Goal: Use online tool/utility: Utilize a website feature to perform a specific function

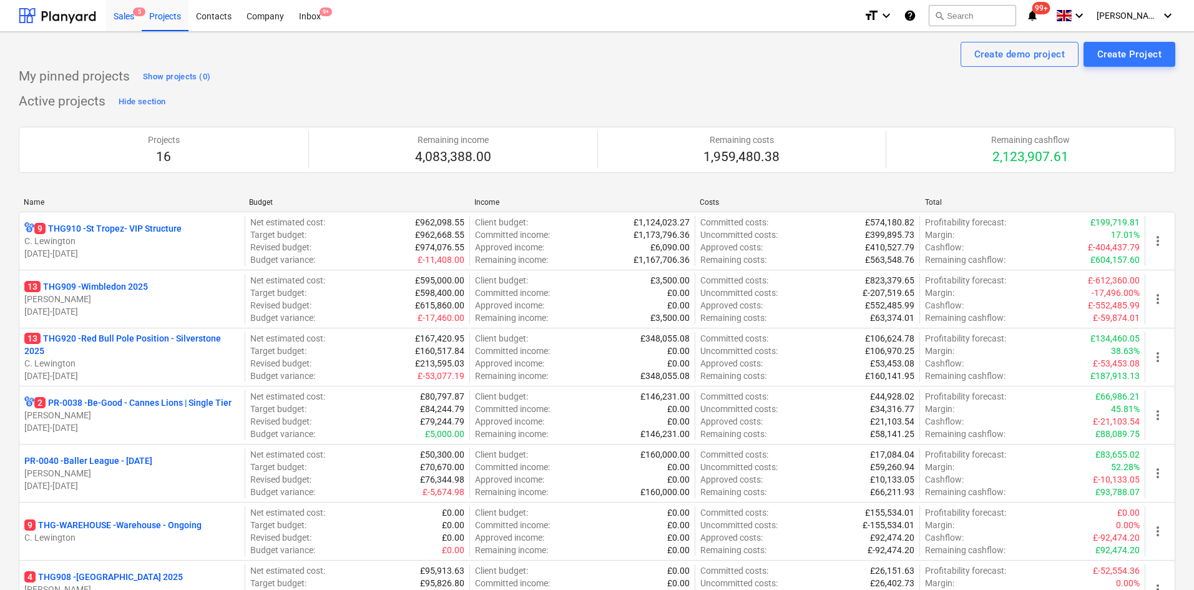
click at [118, 22] on div "Sales 5" at bounding box center [124, 15] width 36 height 32
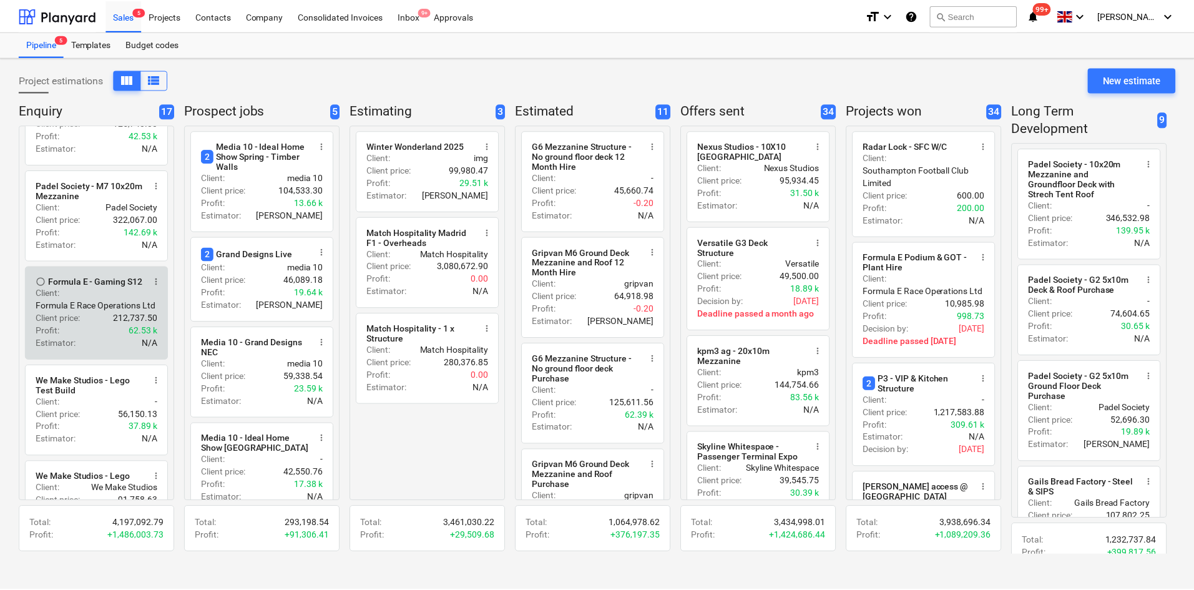
scroll to position [364, 0]
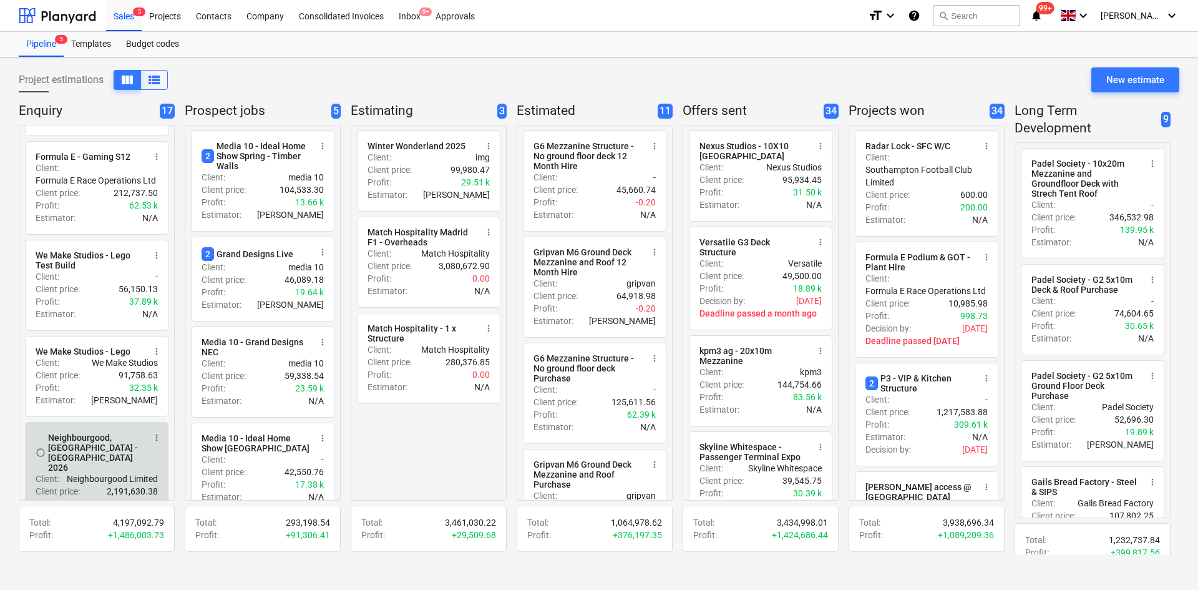
click at [143, 464] on div "Neighbourgood, [GEOGRAPHIC_DATA] - [GEOGRAPHIC_DATA] 2026" at bounding box center [96, 452] width 96 height 40
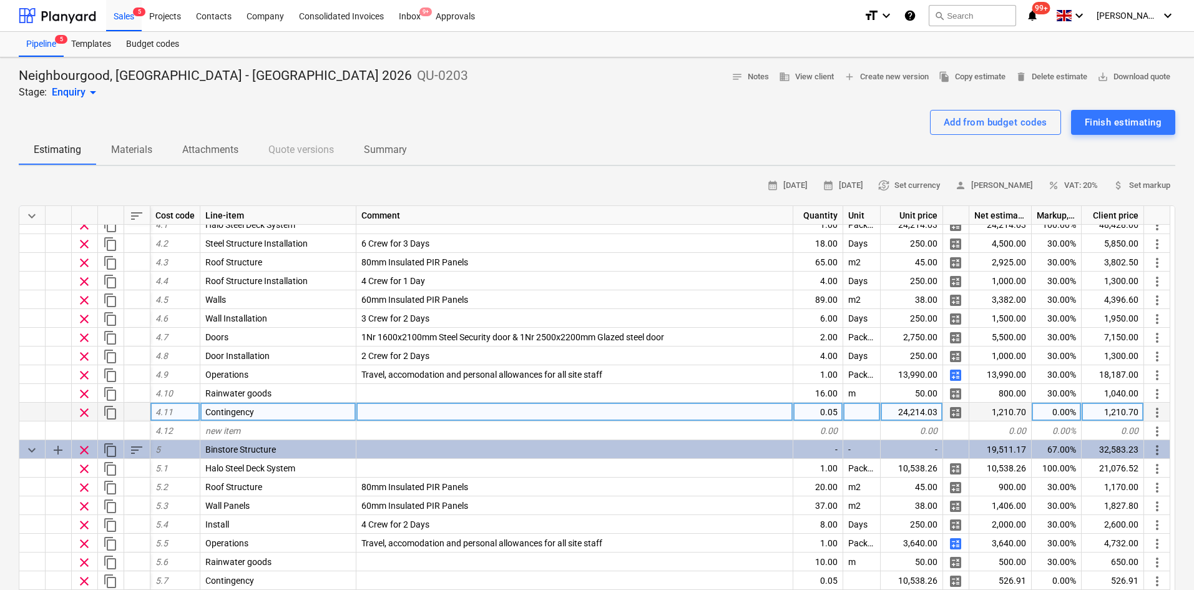
scroll to position [1186, 0]
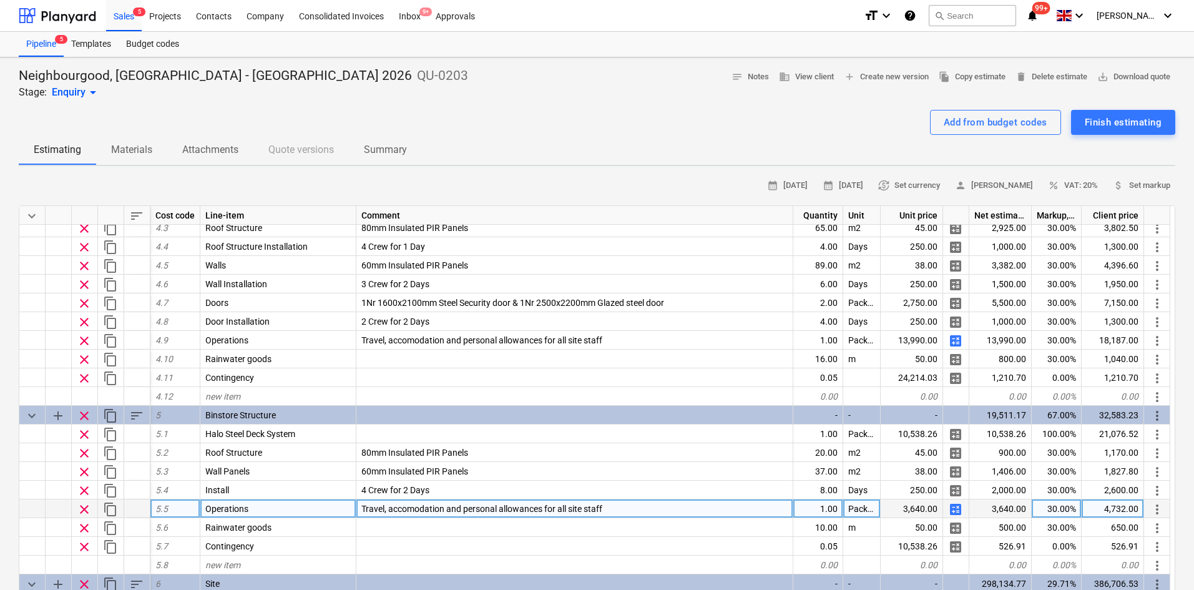
click at [959, 509] on span "calculate" at bounding box center [955, 509] width 15 height 15
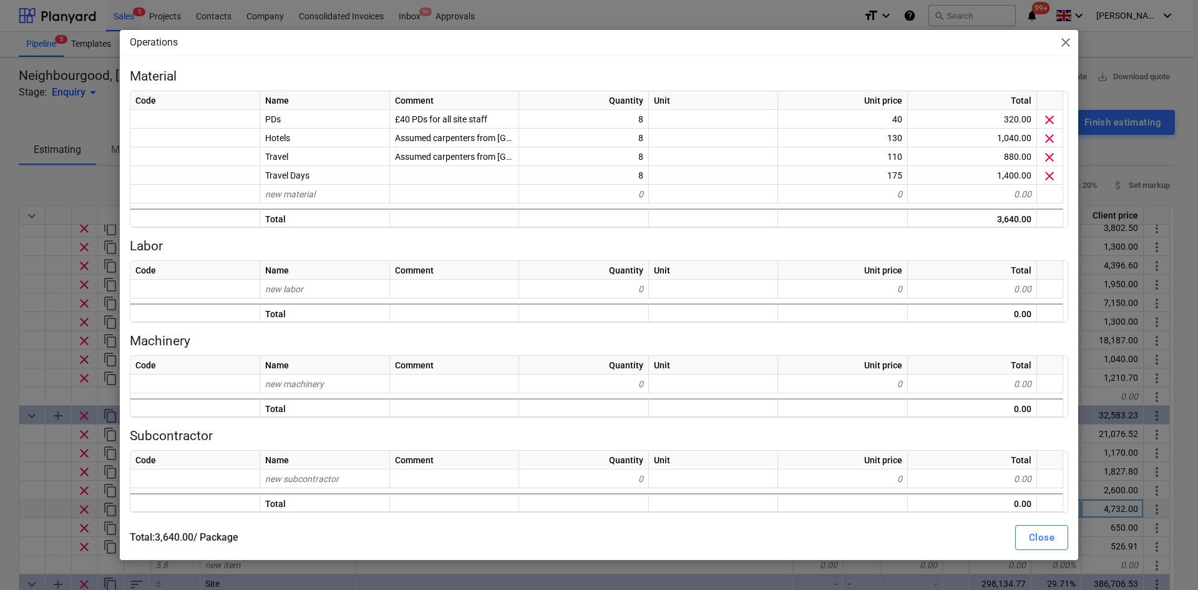
click at [0, 251] on div "Operations close Material Code Name Comment Quantity Unit Unit price Total PDs …" at bounding box center [599, 295] width 1198 height 590
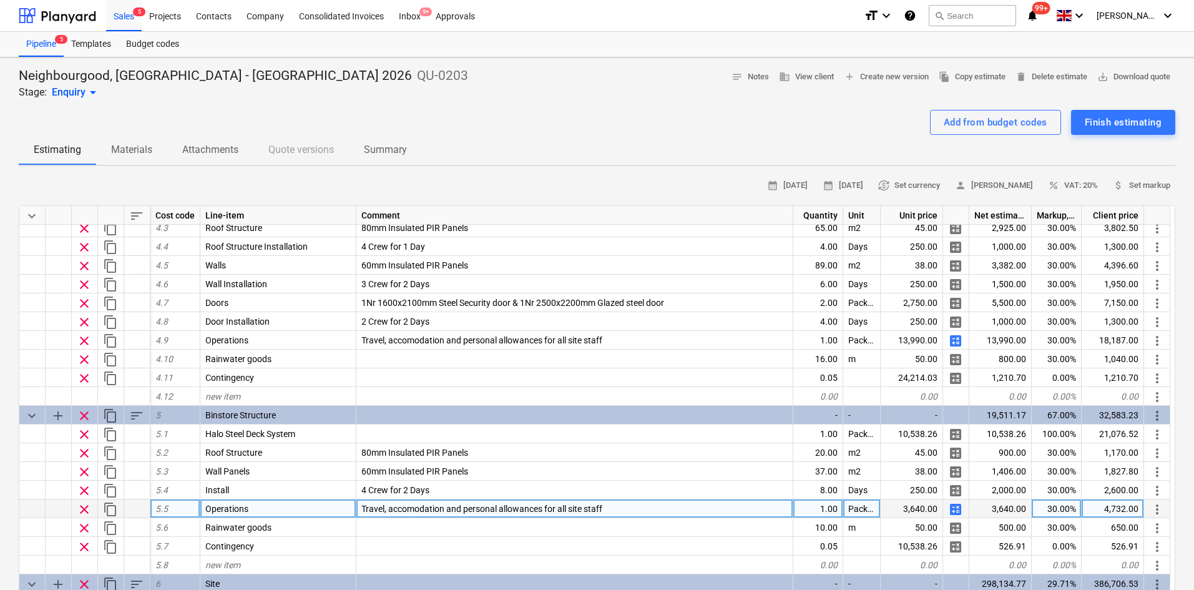
click at [955, 512] on span "calculate" at bounding box center [955, 509] width 15 height 15
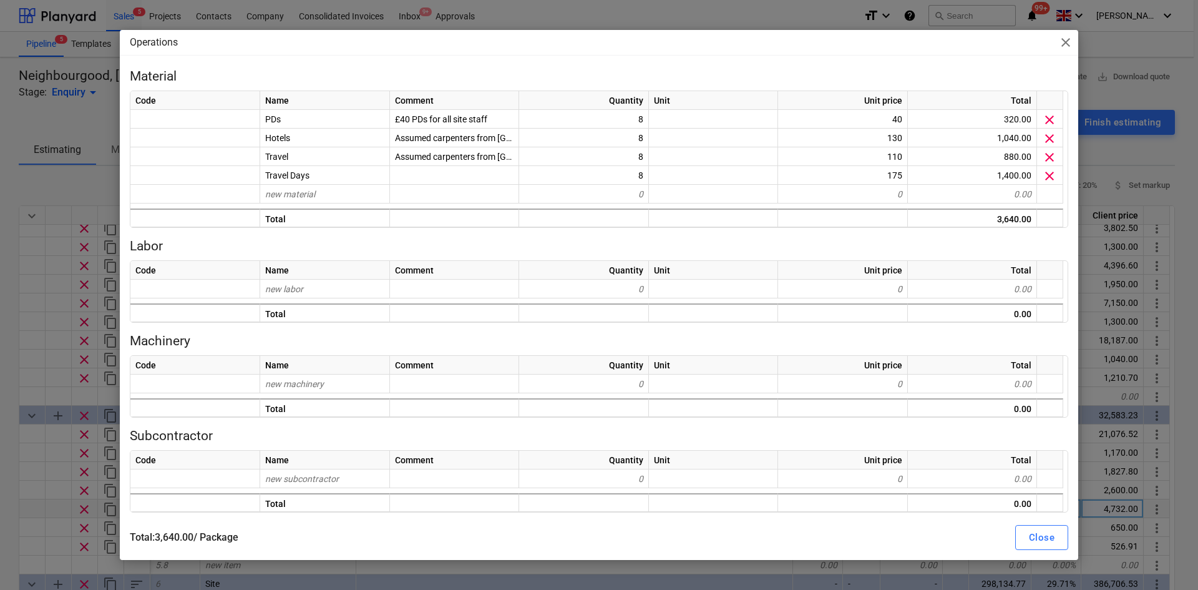
click at [0, 245] on div "Operations close Material Code Name Comment Quantity Unit Unit price Total PDs …" at bounding box center [599, 295] width 1198 height 590
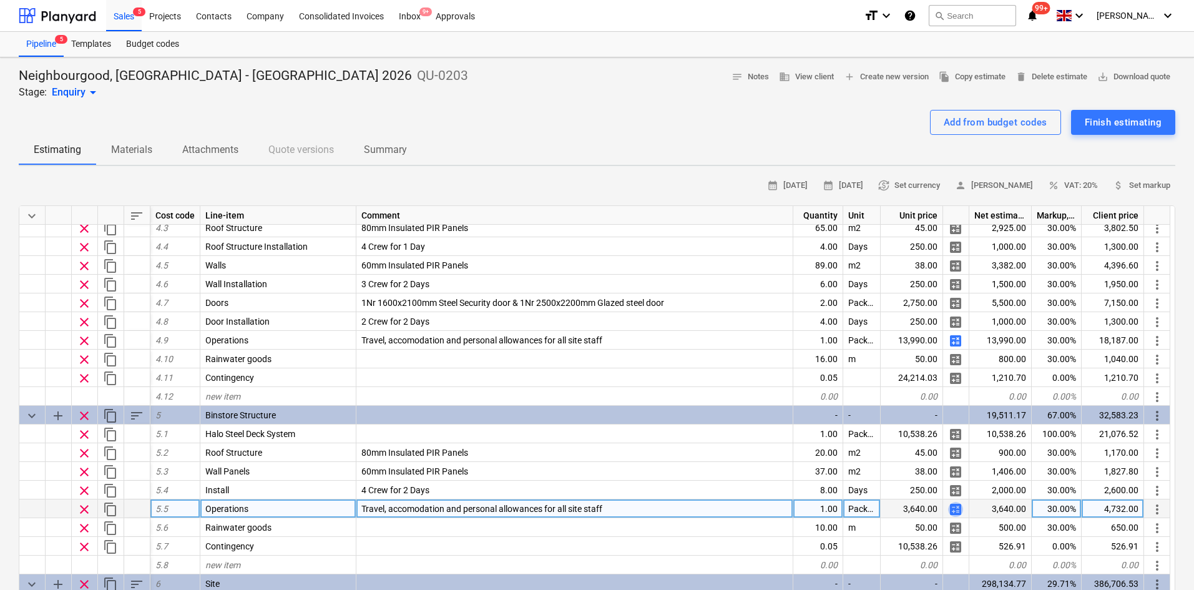
click at [956, 512] on span "calculate" at bounding box center [955, 509] width 15 height 15
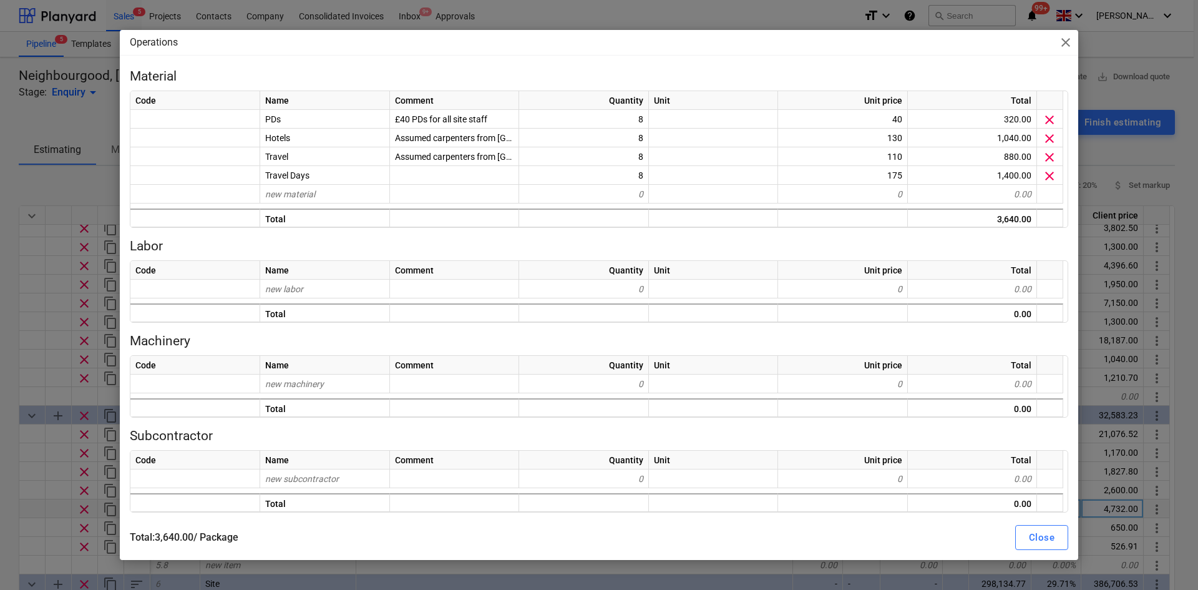
click at [956, 512] on div "Code Name Comment Quantity Unit Unit price Total new subcontractor 0 0 0.00 Tot…" at bounding box center [599, 481] width 939 height 62
click at [1058, 535] on button "Close" at bounding box center [1041, 537] width 53 height 25
type textarea "x"
